Goal: Information Seeking & Learning: Find specific fact

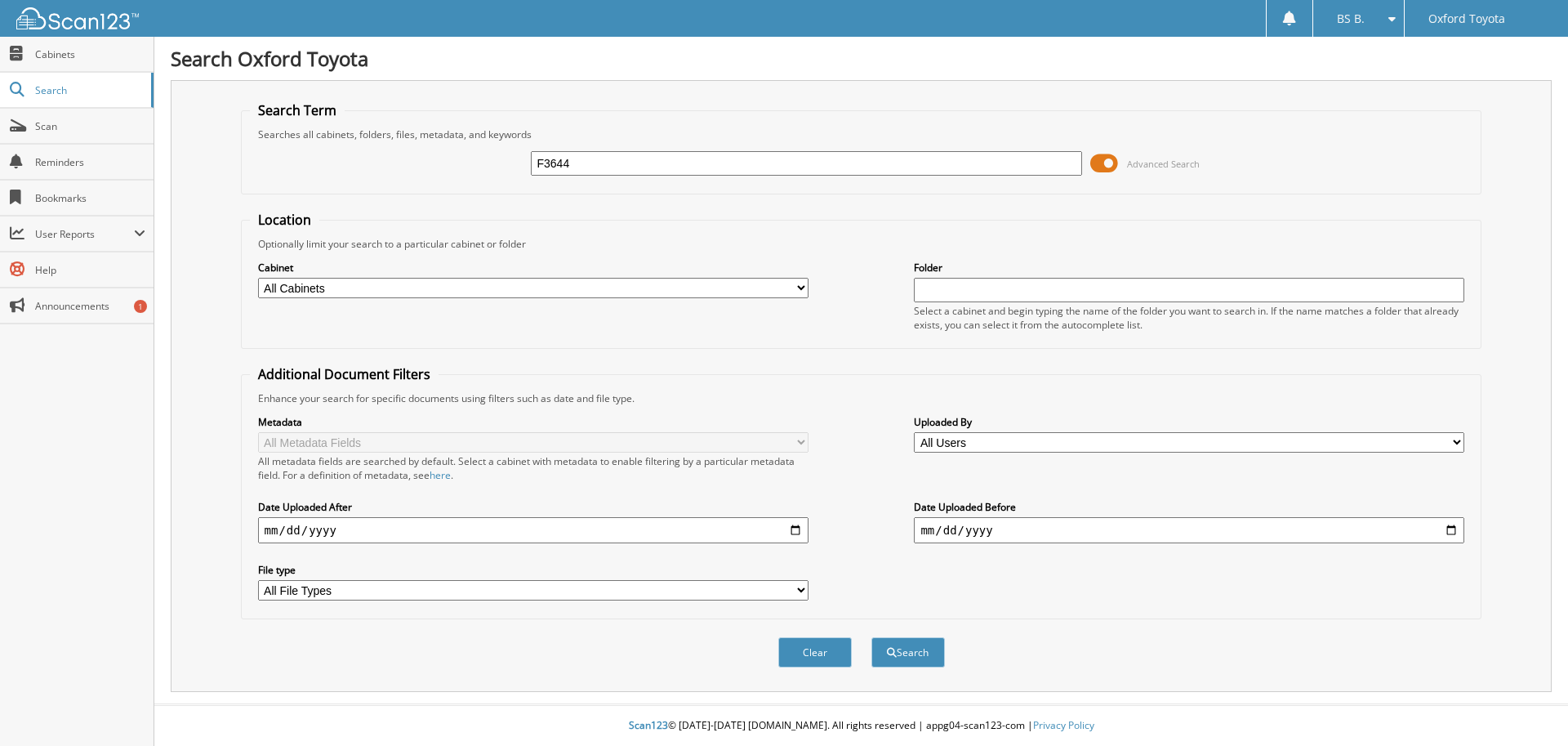
type input "F3644"
click at [872, 638] on button "Search" at bounding box center [908, 652] width 73 height 31
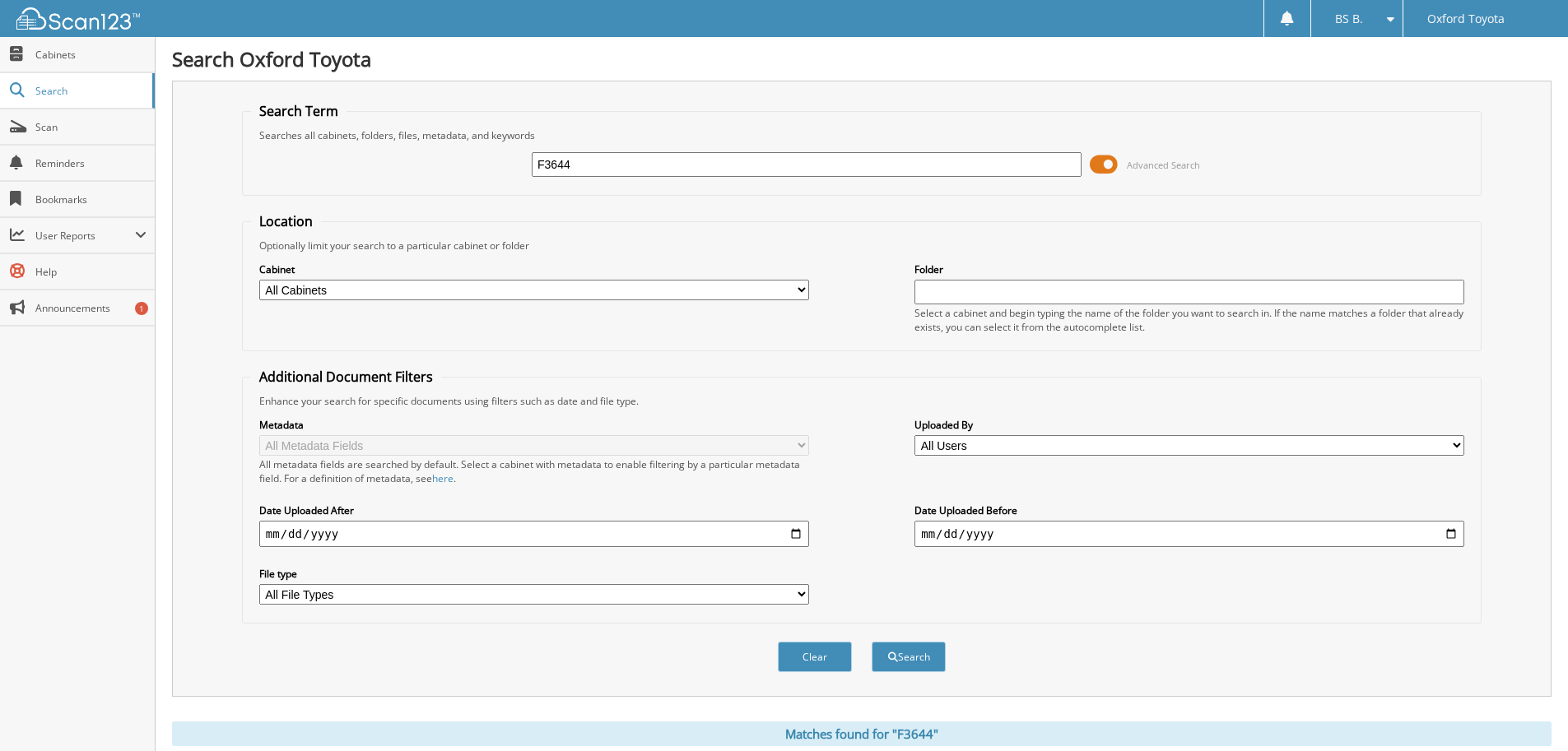
click at [1105, 161] on span at bounding box center [1103, 164] width 28 height 24
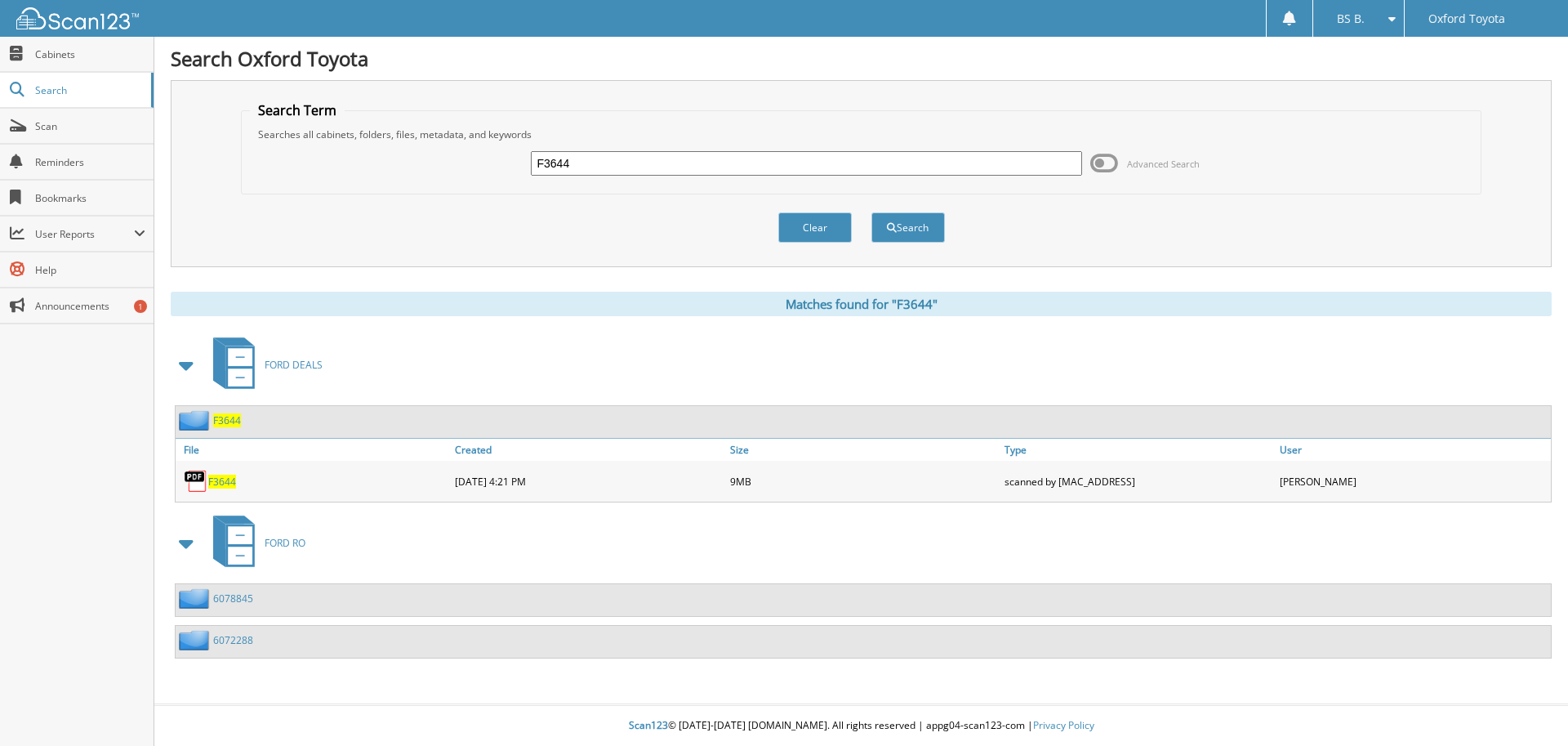
click at [222, 477] on span "F3644" at bounding box center [222, 481] width 28 height 14
click at [227, 477] on span "F3644" at bounding box center [222, 481] width 28 height 14
